Goal: Communication & Community: Answer question/provide support

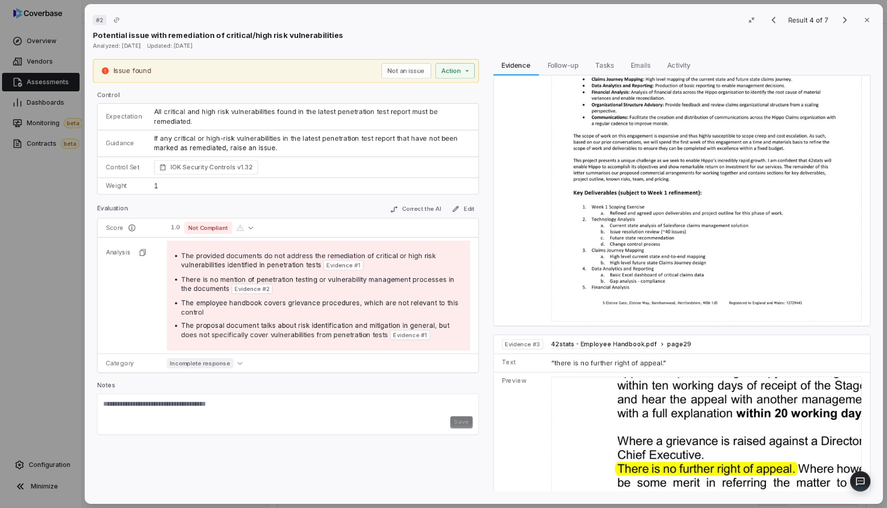
scroll to position [431, 0]
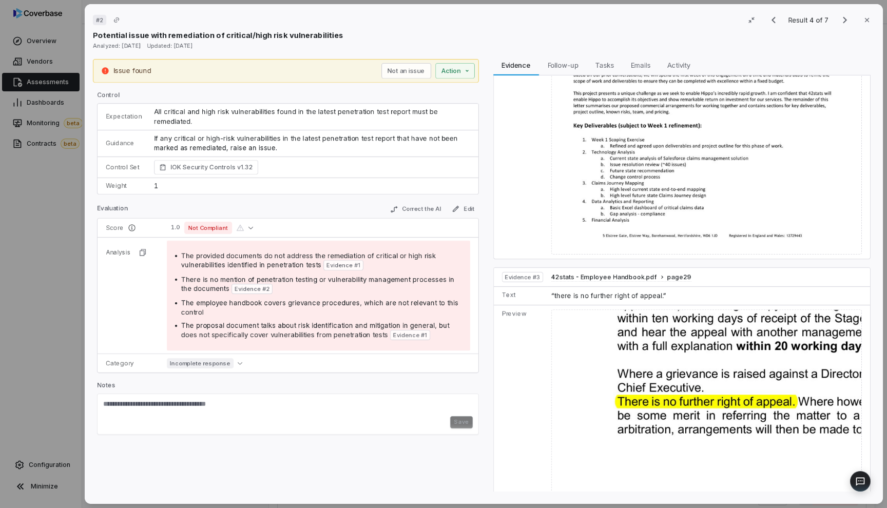
click at [59, 201] on div "# 2 Result 4 of 7 Close Potential issue with remediation of critical/high risk …" at bounding box center [443, 254] width 887 height 508
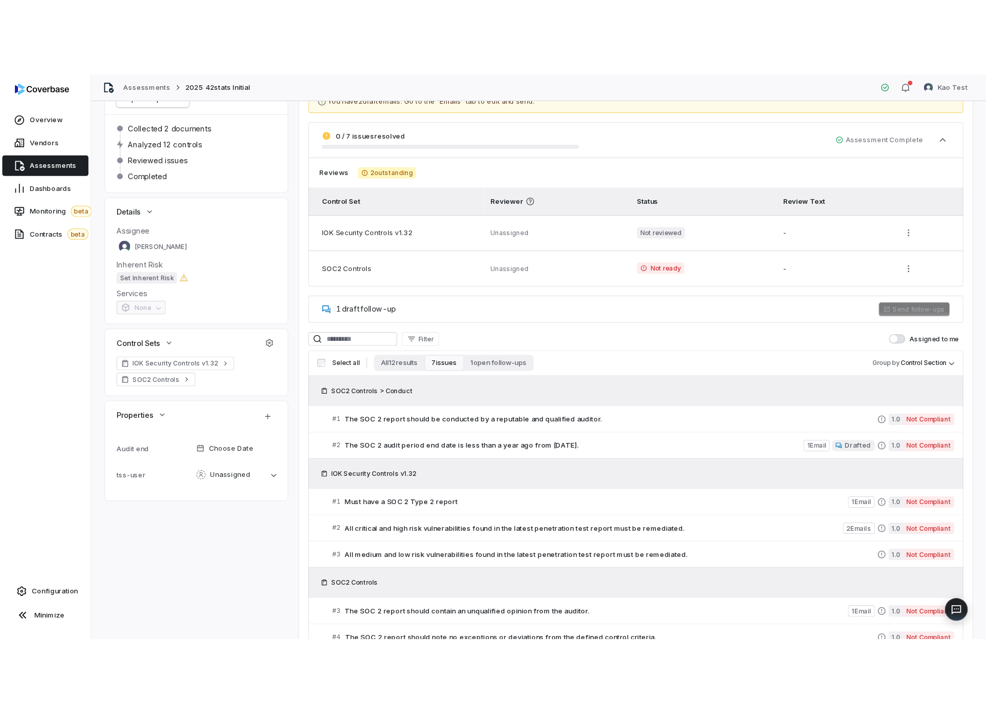
scroll to position [92, 0]
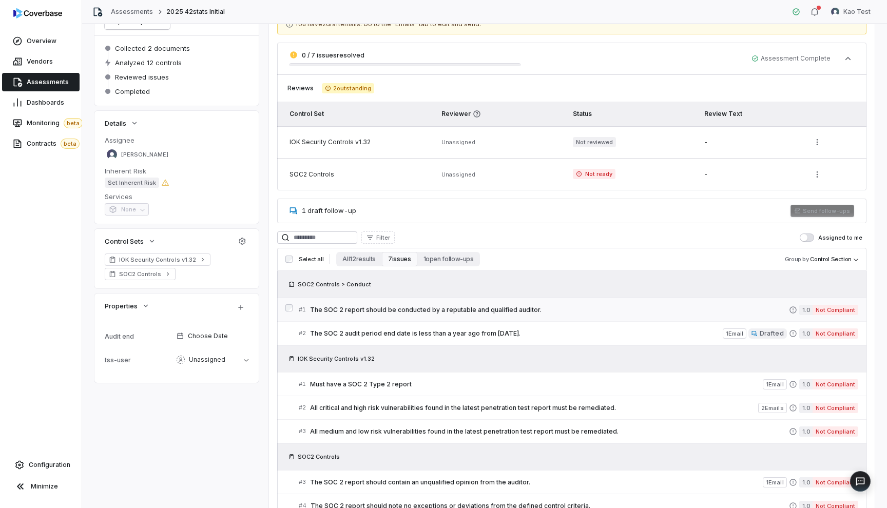
click at [433, 316] on link "# 1 The SOC 2 report should be conducted by a reputable and qualified auditor. …" at bounding box center [579, 309] width 560 height 23
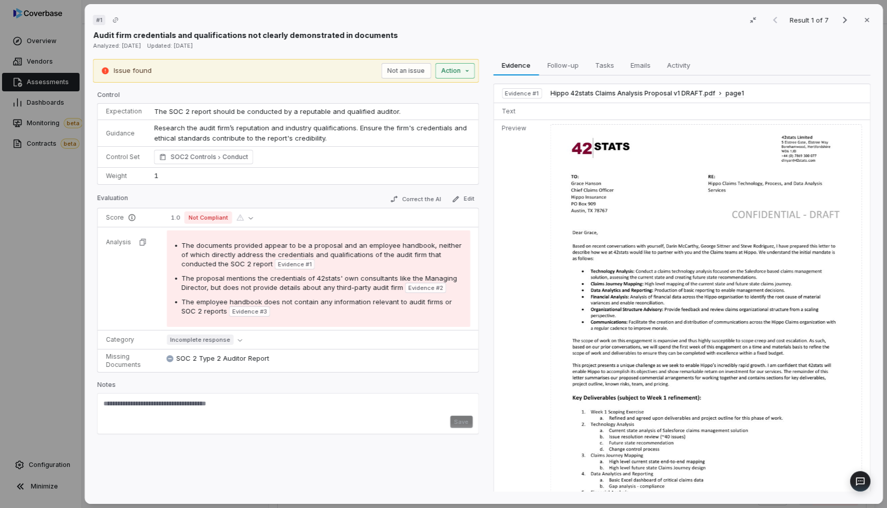
click at [468, 73] on div "# 1 Result 1 of 7 Close Audit firm credentials and qualifications not clearly d…" at bounding box center [443, 254] width 887 height 508
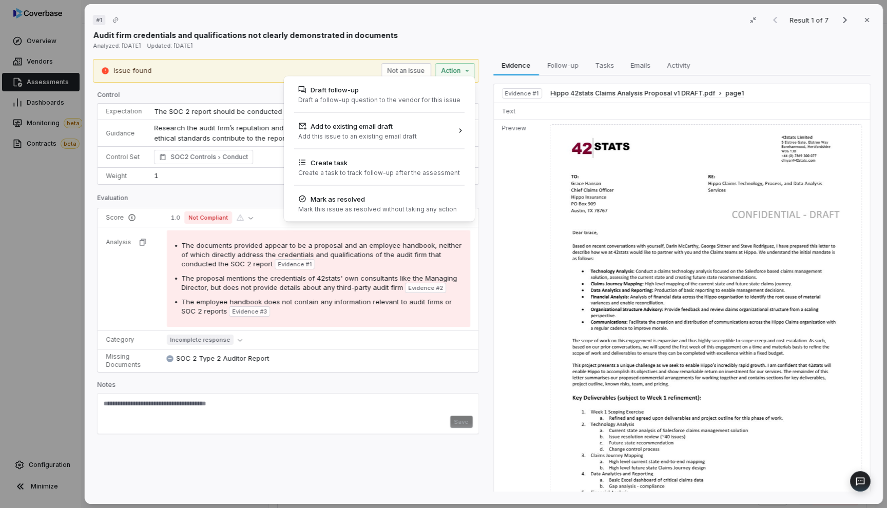
click at [481, 55] on div "# 1 Result 1 of 7 Close Audit firm credentials and qualifications not clearly d…" at bounding box center [443, 254] width 887 height 508
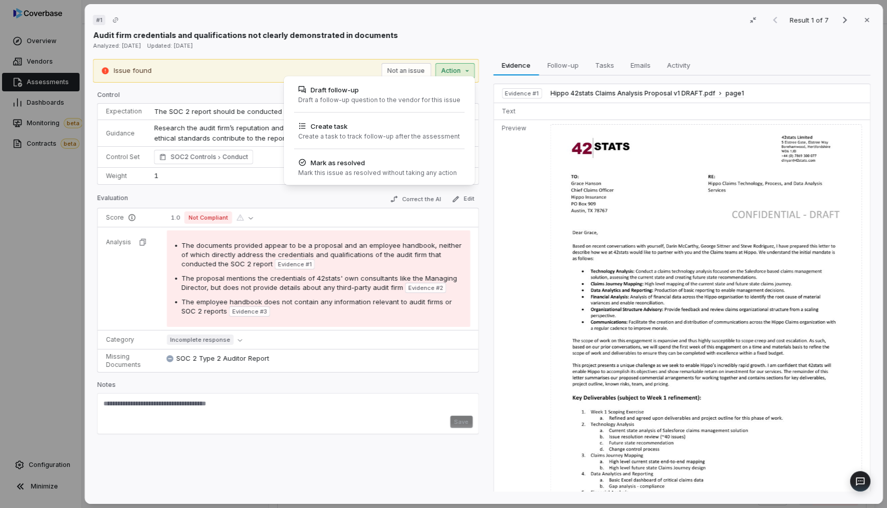
click at [468, 77] on div "# 1 Result 1 of 7 Close Audit firm credentials and qualifications not clearly d…" at bounding box center [443, 254] width 887 height 508
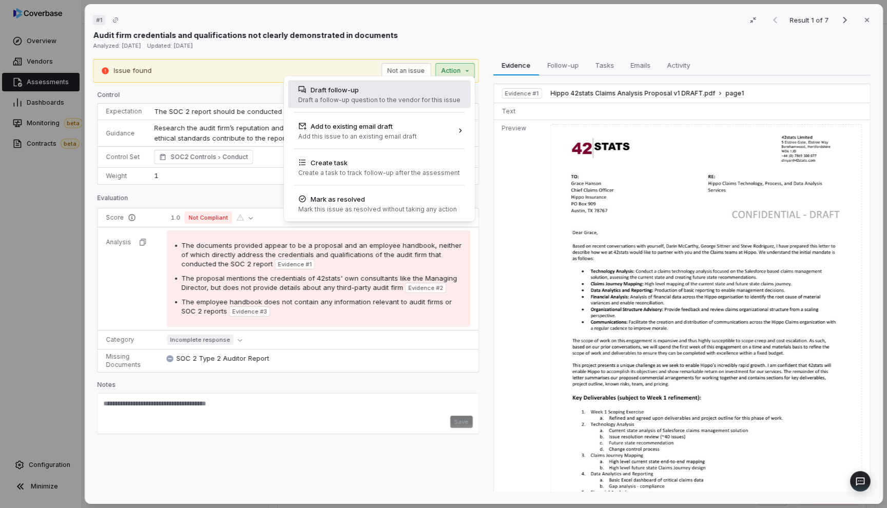
click at [446, 100] on div "Draft a follow-up question to the vendor for this issue" at bounding box center [379, 100] width 162 height 8
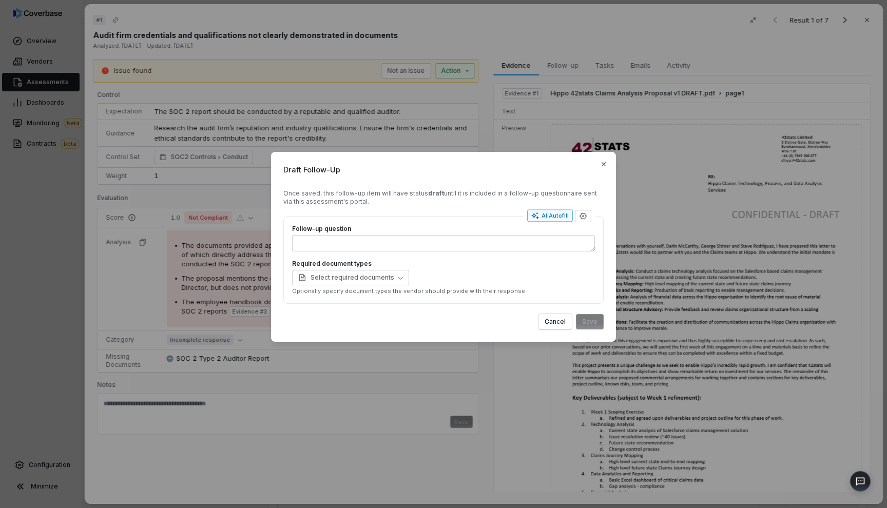
click at [538, 216] on icon "button" at bounding box center [536, 216] width 8 height 8
type textarea "*"
type textarea "****"
type textarea "*"
type textarea "**********"
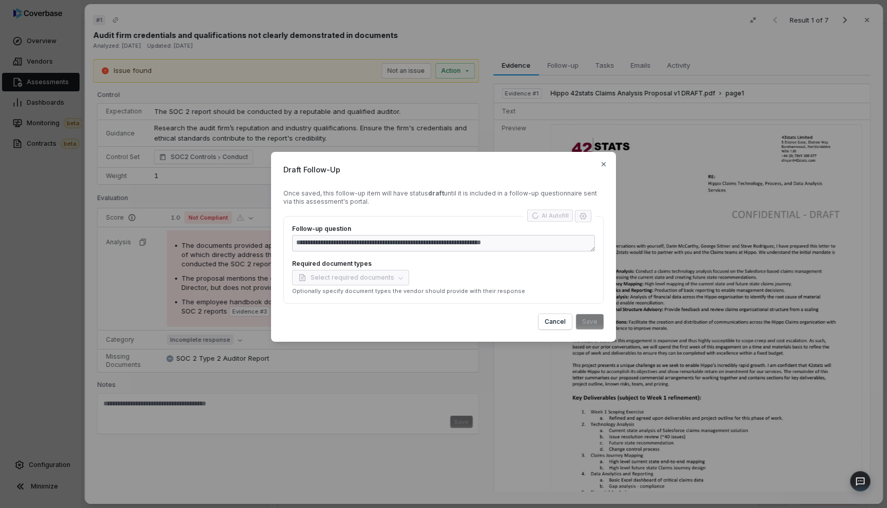
type textarea "*"
type textarea "**********"
type textarea "*"
type textarea "**********"
type textarea "*"
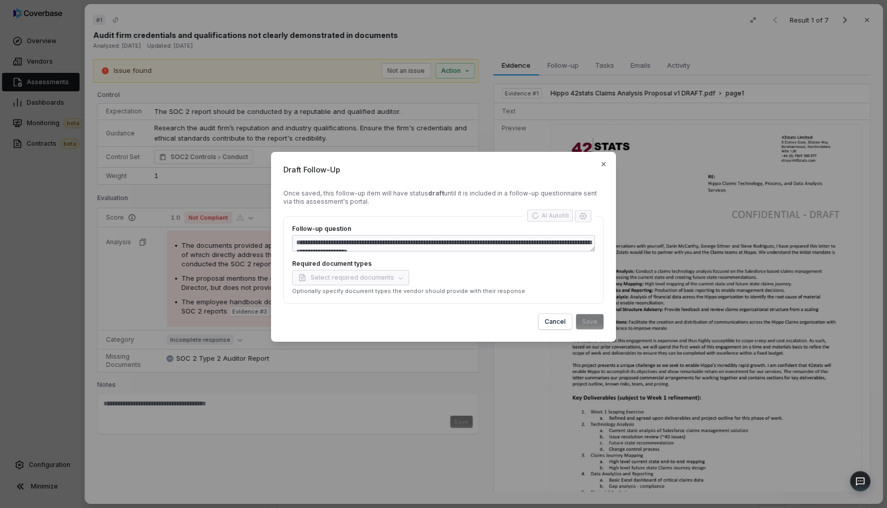
type textarea "**********"
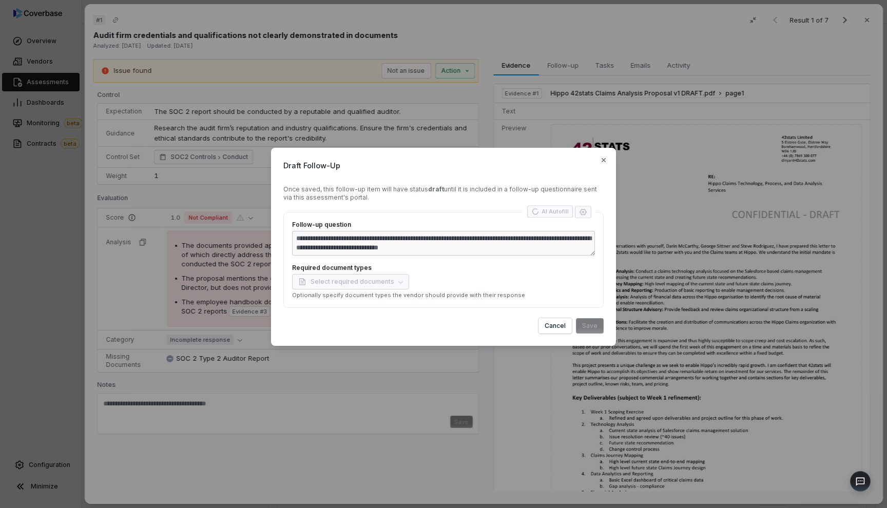
type textarea "*"
type textarea "**********"
type textarea "*"
type textarea "**********"
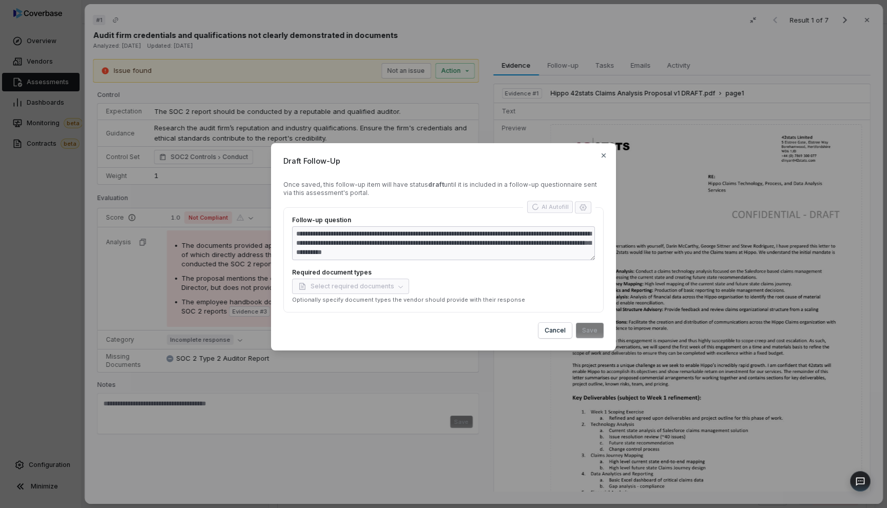
type textarea "*"
type textarea "**********"
type textarea "*"
type textarea "**********"
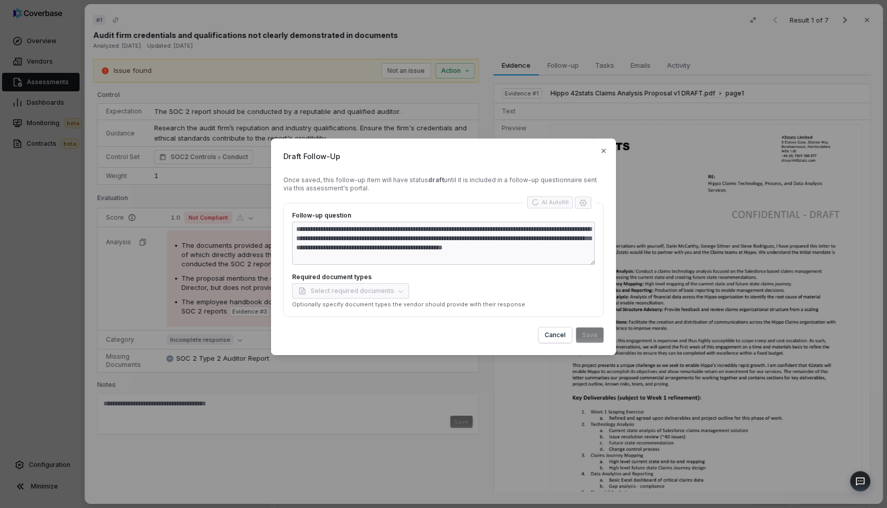
type textarea "*"
type textarea "**********"
type textarea "*"
type textarea "**********"
type textarea "*"
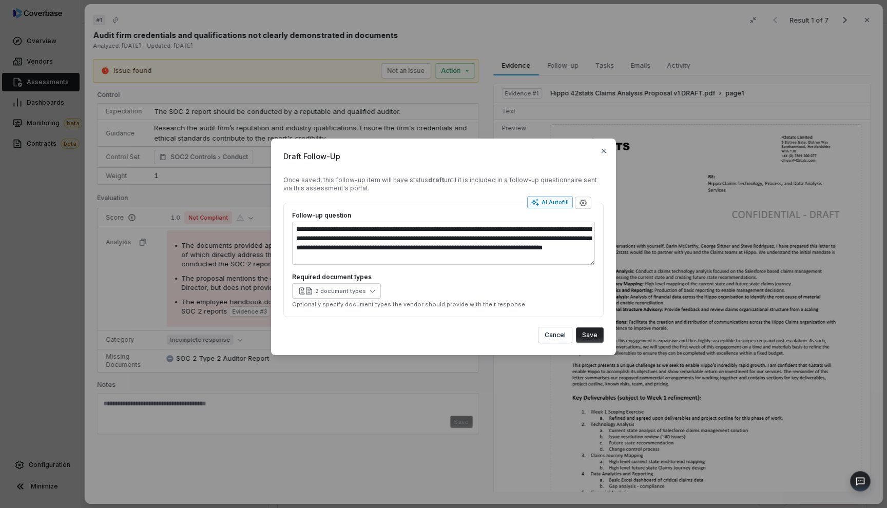
click at [592, 338] on button "Save" at bounding box center [590, 335] width 28 height 15
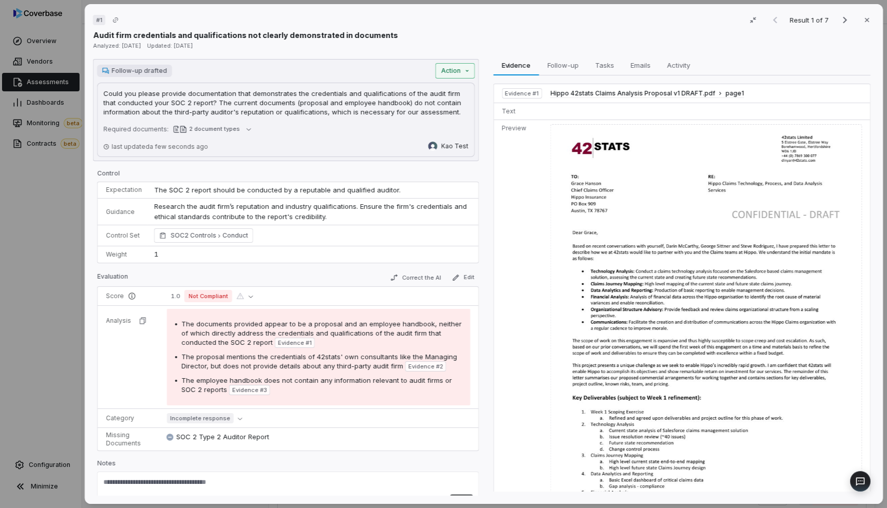
click at [465, 76] on div "Follow-up drafted Action Could you please provide documentation that demonstrat…" at bounding box center [286, 110] width 386 height 102
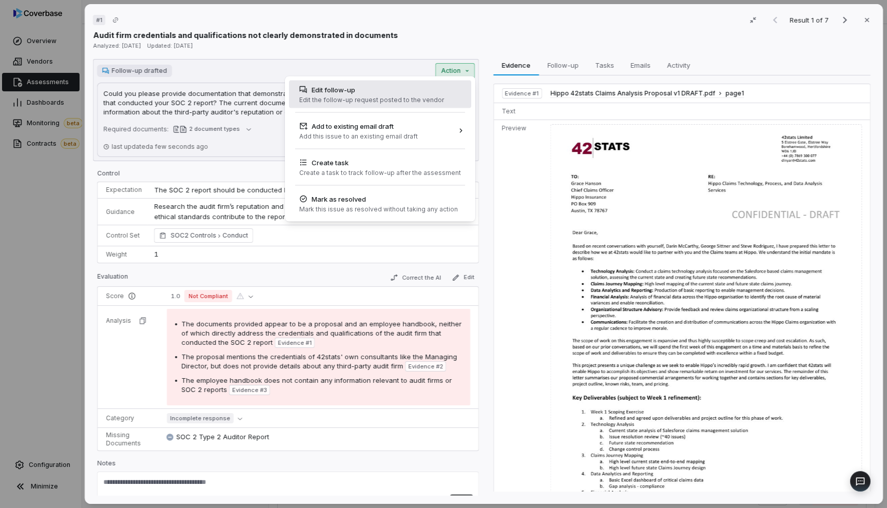
click at [455, 90] on div "Edit follow-up Edit the follow-up request posted to the vendor" at bounding box center [380, 95] width 182 height 28
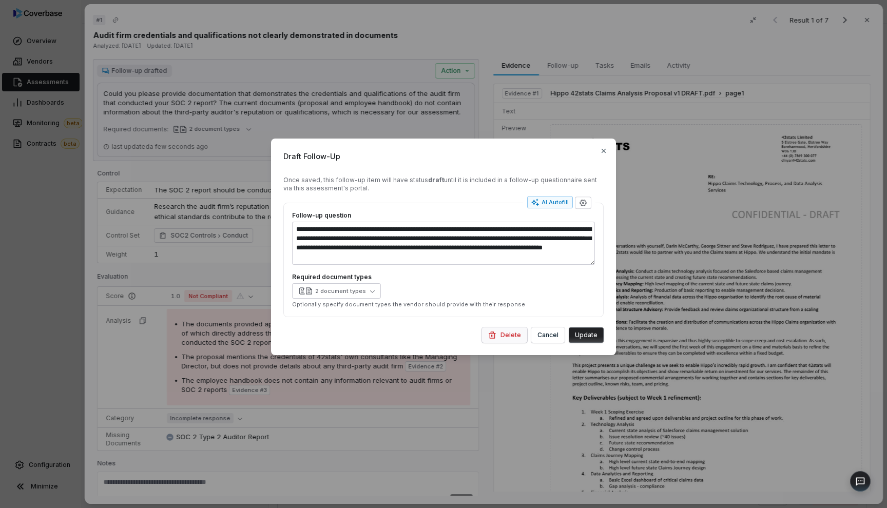
click at [496, 333] on icon "button" at bounding box center [492, 335] width 7 height 7
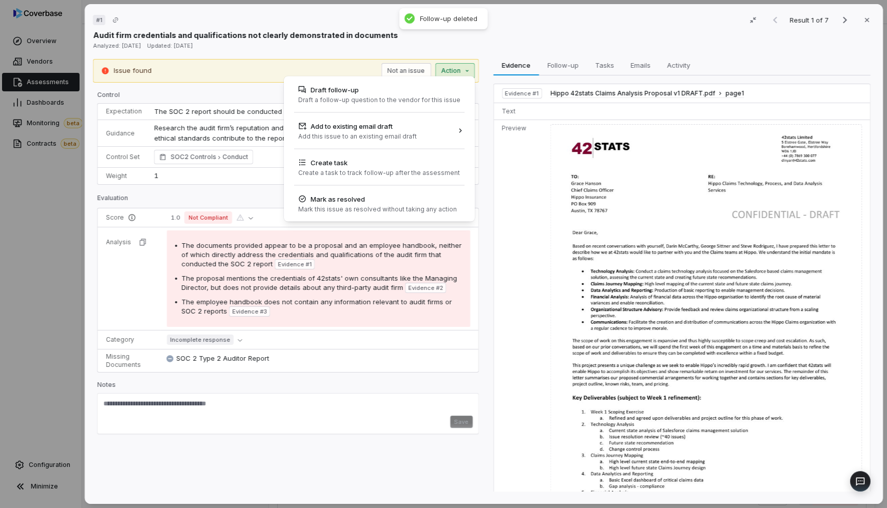
click at [463, 75] on div "Issue found Not an issue Action Draft follow-up Draft a follow-up question to t…" at bounding box center [286, 71] width 386 height 24
click at [452, 93] on div "Draft follow-up" at bounding box center [379, 90] width 162 height 10
type textarea "*"
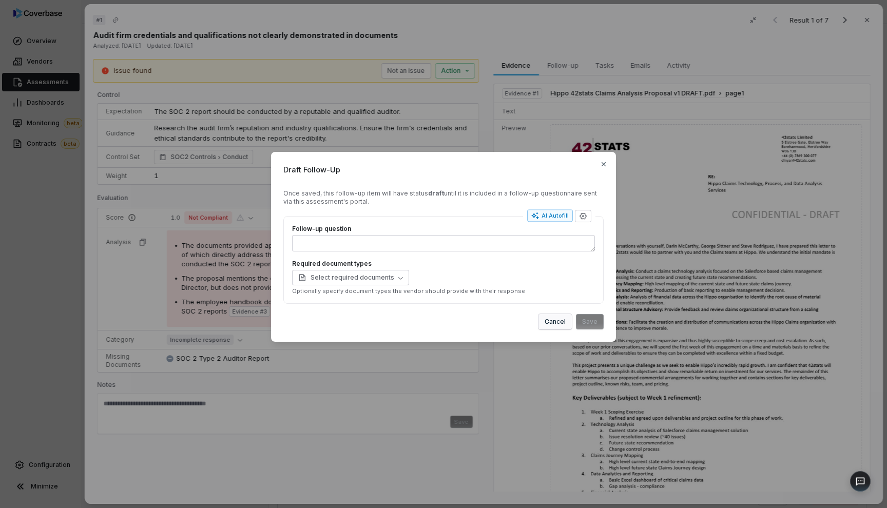
click at [550, 320] on button "Cancel" at bounding box center [555, 321] width 33 height 15
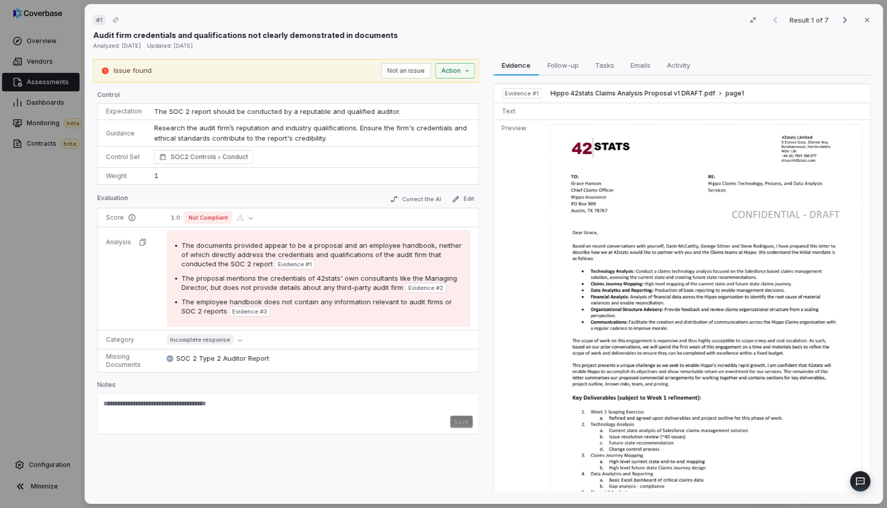
click at [439, 68] on div "# 1 Result 1 of 7 Close Audit firm credentials and qualifications not clearly d…" at bounding box center [443, 254] width 887 height 508
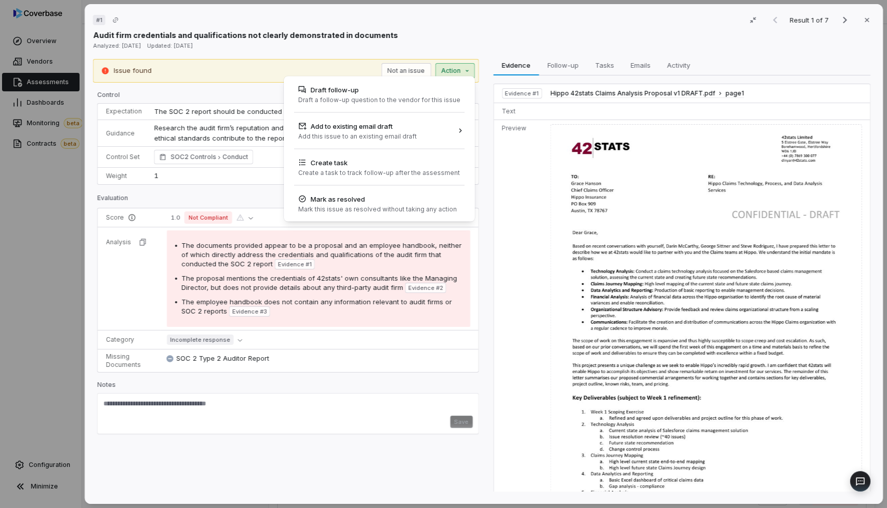
click at [334, 2] on div "# 1 Result 1 of 7 Close Audit firm credentials and qualifications not clearly d…" at bounding box center [443, 254] width 887 height 508
click at [462, 71] on div "# 1 Result 1 of 7 Close Audit firm credentials and qualifications not clearly d…" at bounding box center [443, 254] width 887 height 508
click at [440, 92] on div "Draft follow-up" at bounding box center [379, 90] width 162 height 10
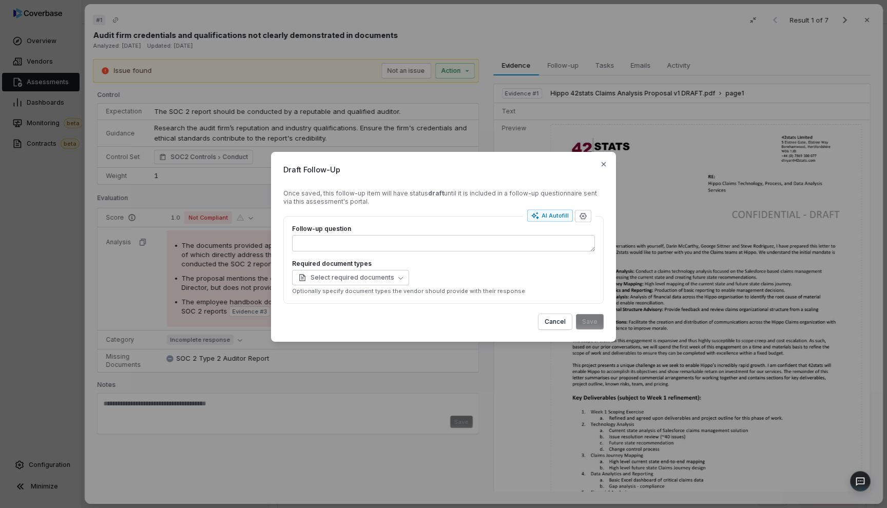
click at [351, 199] on div "Once saved, this follow-up item will have status draft until it is included in …" at bounding box center [443, 198] width 320 height 16
drag, startPoint x: 365, startPoint y: 205, endPoint x: 273, endPoint y: 195, distance: 92.6
click at [273, 195] on div "Draft Follow-Up Once saved, this follow-up item will have status draft until it…" at bounding box center [443, 247] width 345 height 190
copy div "Once saved, this follow-up item will have status draft until it is included in …"
click at [342, 171] on span "Draft Follow-Up" at bounding box center [443, 169] width 320 height 11
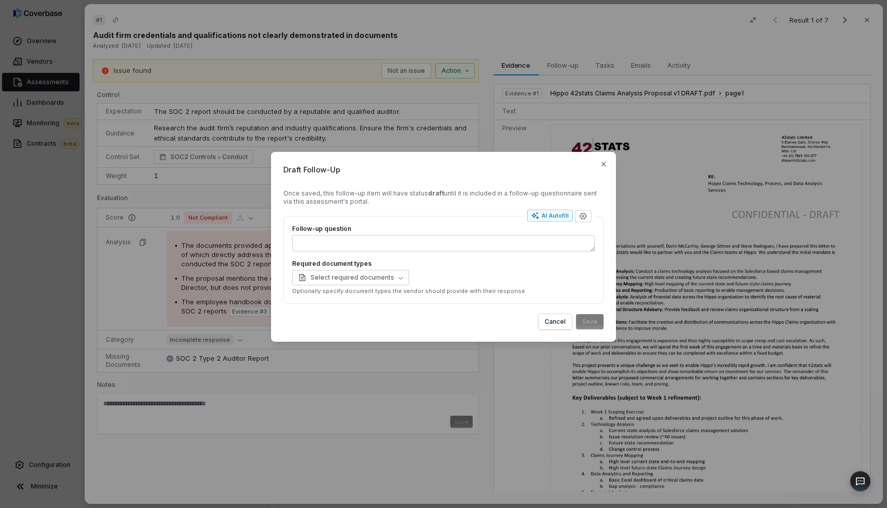
click at [342, 162] on div "Draft Follow-Up Once saved, this follow-up item will have status draft until it…" at bounding box center [443, 247] width 345 height 190
drag, startPoint x: 342, startPoint y: 172, endPoint x: 260, endPoint y: 172, distance: 82.2
click at [260, 172] on div "Draft Follow-Up Once saved, this follow-up item will have status draft until it…" at bounding box center [443, 254] width 887 height 237
drag, startPoint x: 285, startPoint y: 169, endPoint x: 353, endPoint y: 169, distance: 67.8
click at [353, 169] on span "Draft Follow-Up" at bounding box center [443, 169] width 320 height 11
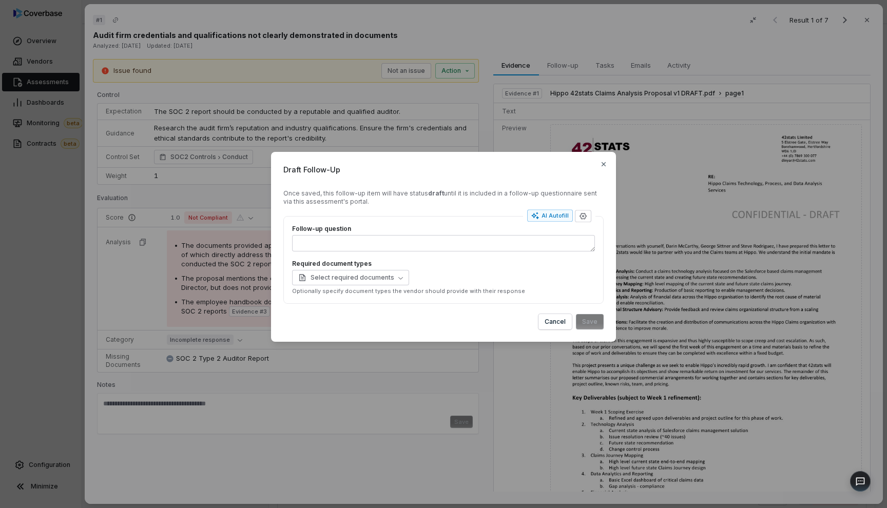
click at [419, 195] on div "Once saved, this follow-up item will have status draft until it is included in …" at bounding box center [443, 198] width 320 height 16
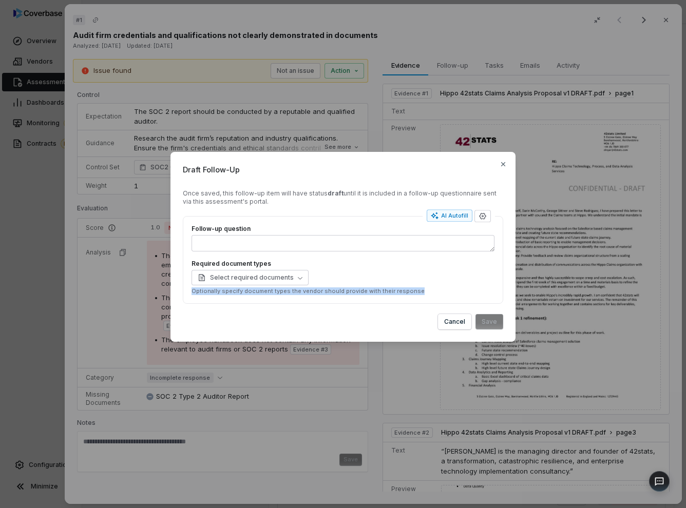
drag, startPoint x: 413, startPoint y: 293, endPoint x: 193, endPoint y: 291, distance: 220.3
click at [193, 291] on p "Optionally specify document types the vendor should provide with their response" at bounding box center [343, 292] width 303 height 8
copy p "Optionally specify document types the vendor should provide with their response"
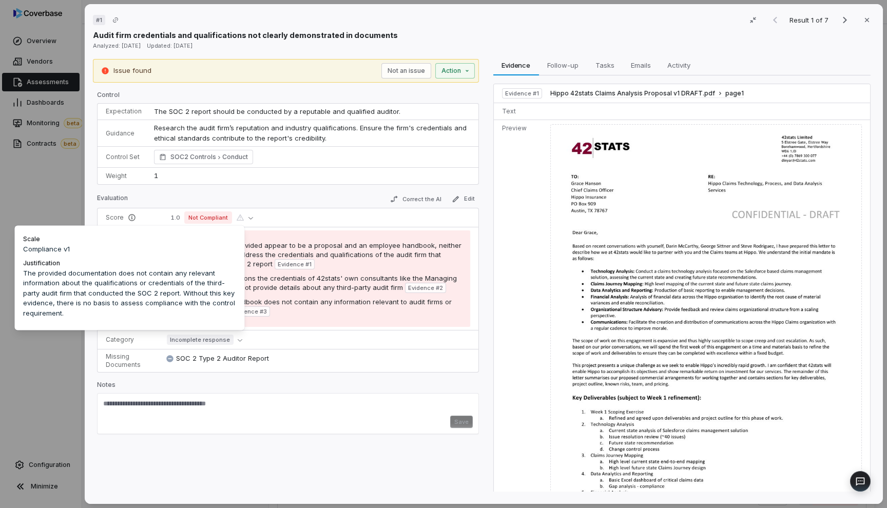
click at [59, 254] on div "Compliance v1" at bounding box center [130, 251] width 214 height 14
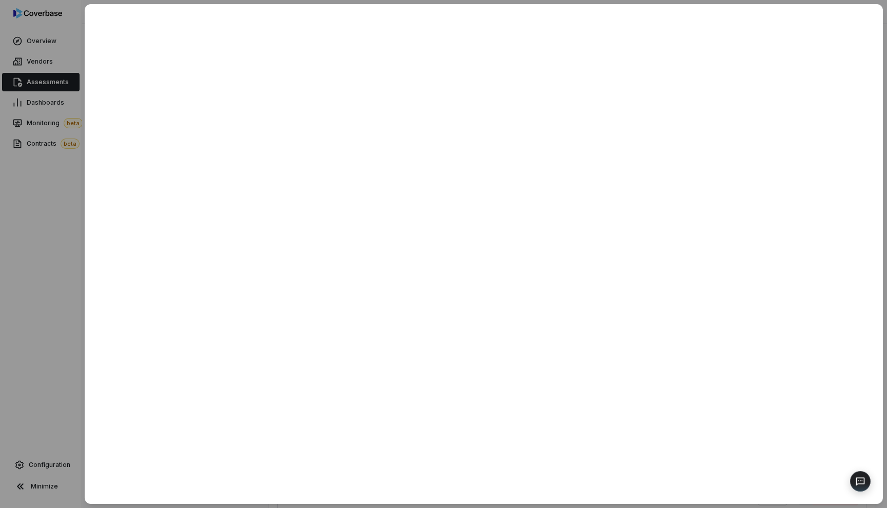
click at [55, 212] on div at bounding box center [443, 254] width 887 height 508
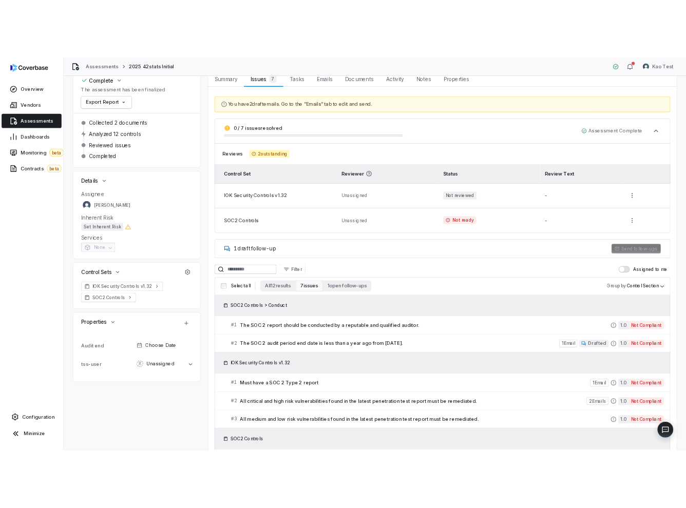
scroll to position [77, 0]
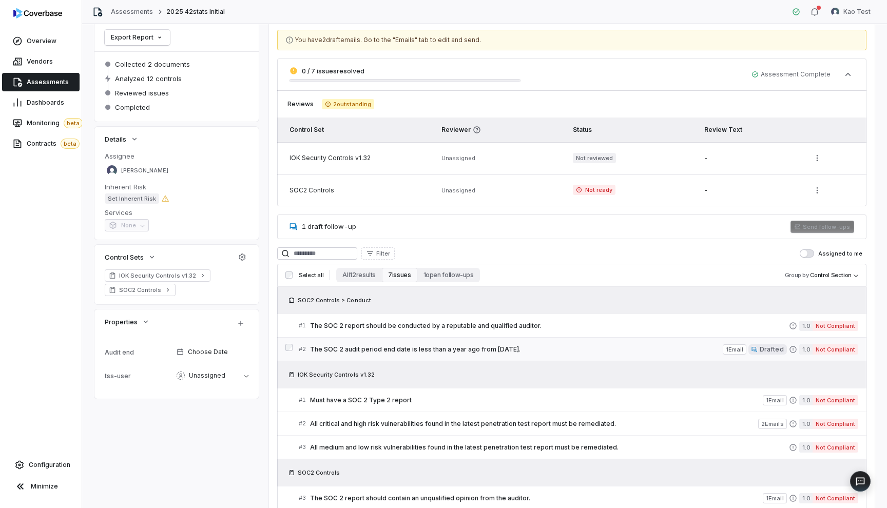
click at [525, 346] on span "The SOC 2 audit period end date is less than a year ago from [DATE]." at bounding box center [516, 350] width 413 height 8
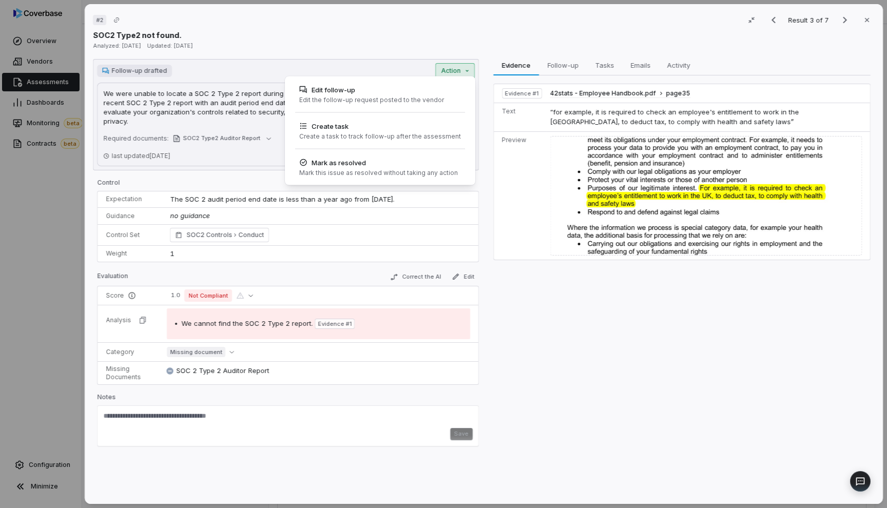
click at [456, 78] on div "Follow-up drafted Action We were unable to locate a SOC 2 Type 2 report during …" at bounding box center [286, 114] width 386 height 111
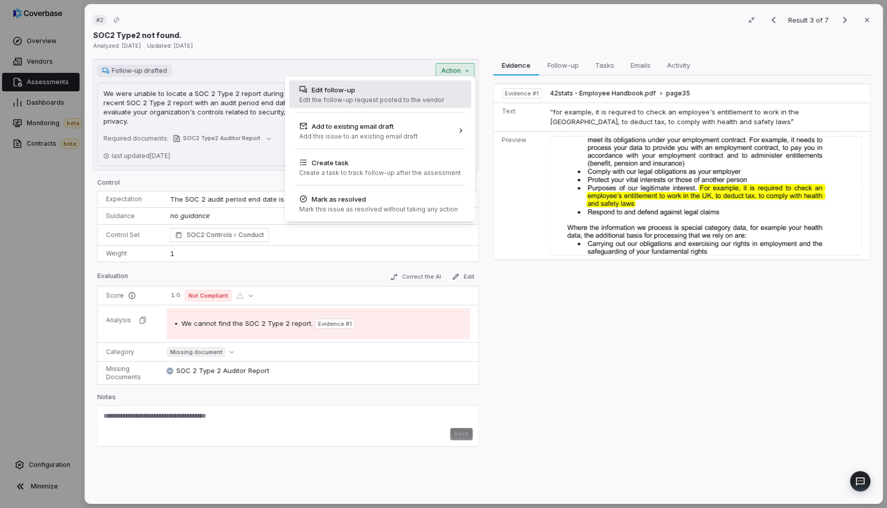
click at [434, 93] on div "Edit follow-up" at bounding box center [371, 90] width 145 height 10
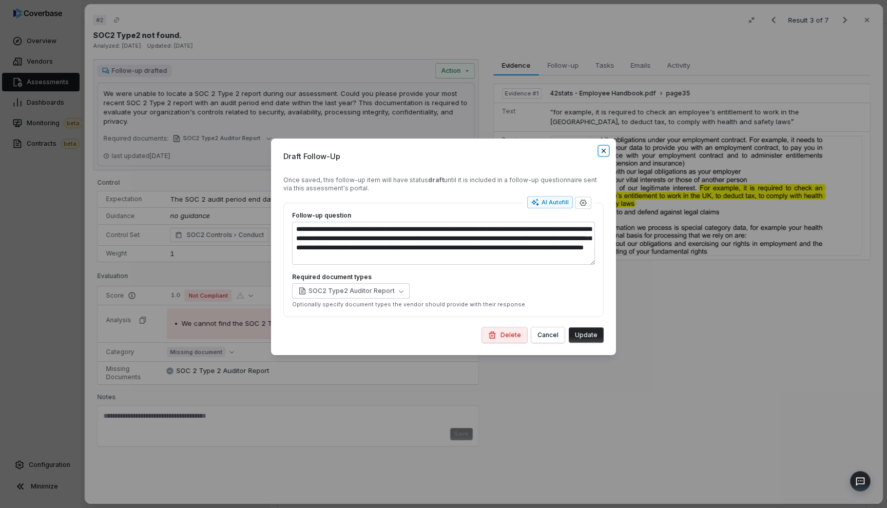
click at [608, 148] on icon "button" at bounding box center [604, 151] width 8 height 8
type textarea "*"
